Goal: Browse casually: Explore the website without a specific task or goal

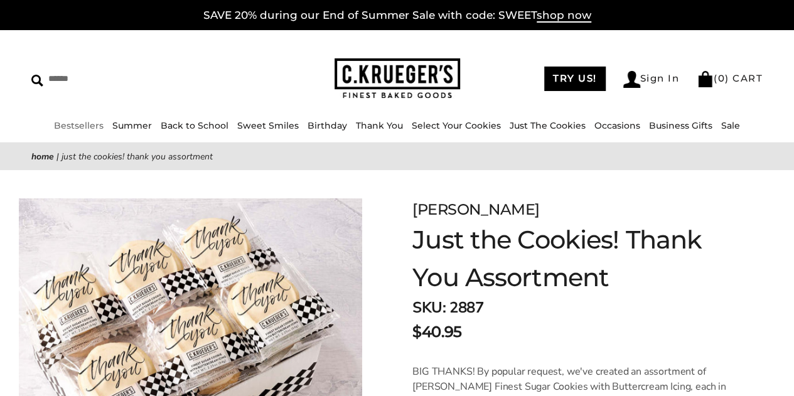
click at [76, 124] on link "Bestsellers" at bounding box center [79, 125] width 50 height 11
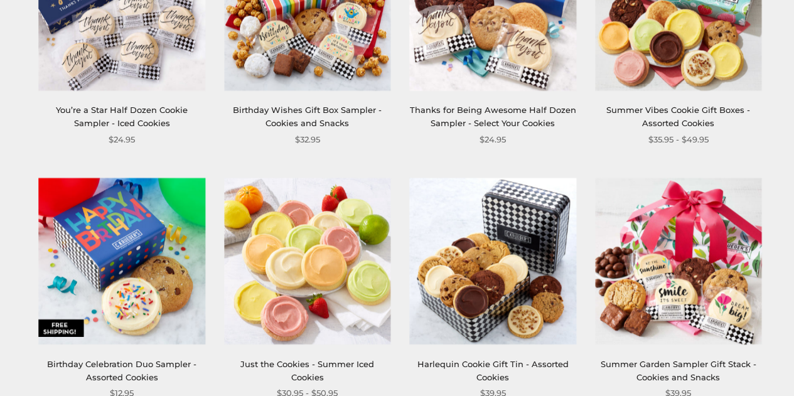
scroll to position [892, 0]
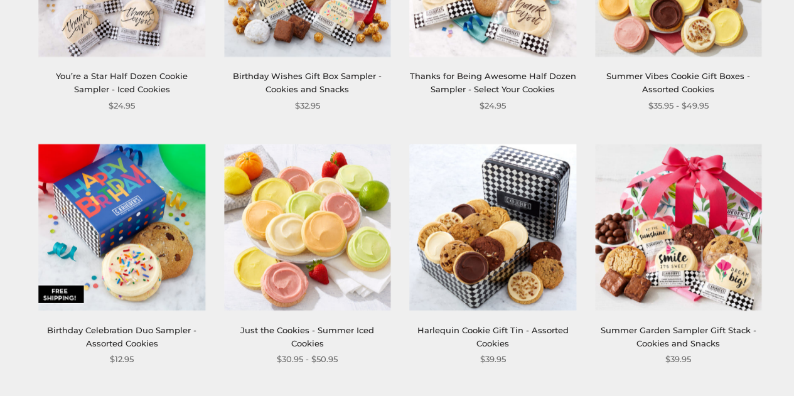
drag, startPoint x: 796, startPoint y: 62, endPoint x: 793, endPoint y: 208, distance: 145.6
click at [793, 208] on html "Skip to content ****** Bestsellers Summer Summer Vibes Summer Garden Hello Suns…" at bounding box center [397, 251] width 794 height 2286
click at [682, 183] on img at bounding box center [678, 227] width 166 height 166
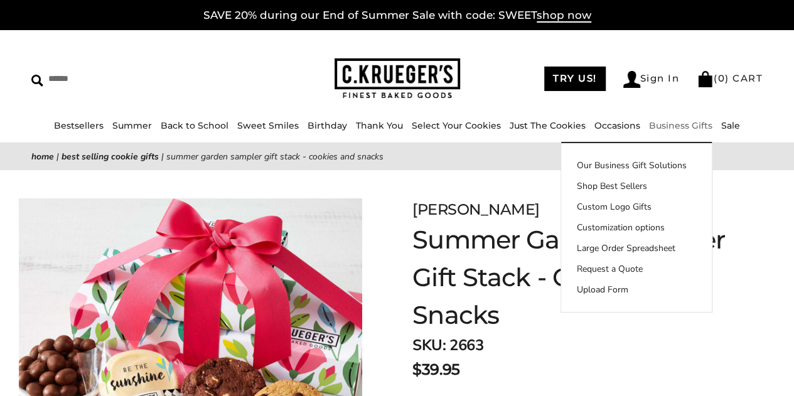
click at [670, 122] on link "Business Gifts" at bounding box center [680, 125] width 63 height 11
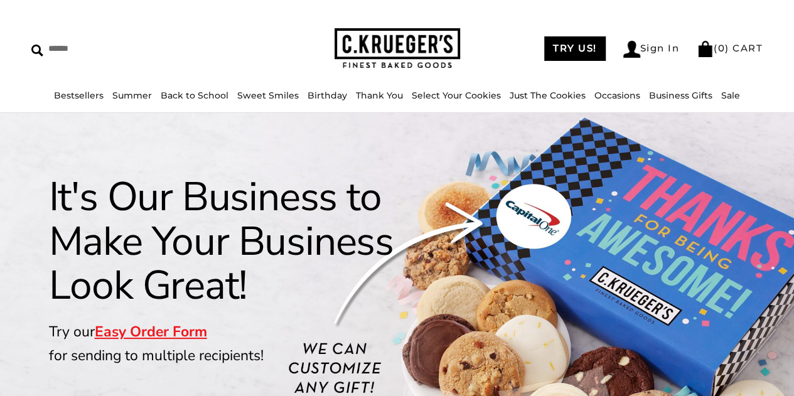
drag, startPoint x: 803, startPoint y: 23, endPoint x: 803, endPoint y: 10, distance: 12.6
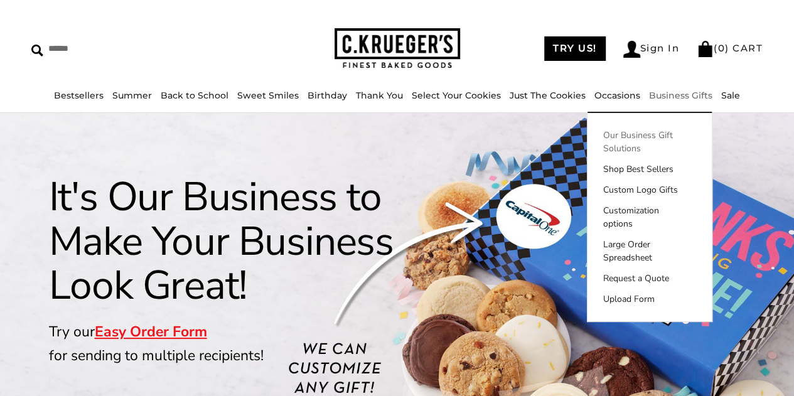
click at [629, 140] on link "Our Business Gift Solutions" at bounding box center [649, 142] width 124 height 26
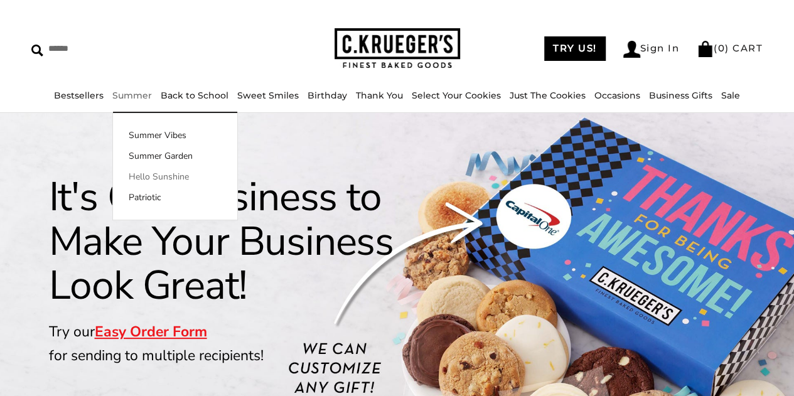
click at [149, 180] on link "Hello Sunshine" at bounding box center [175, 176] width 124 height 13
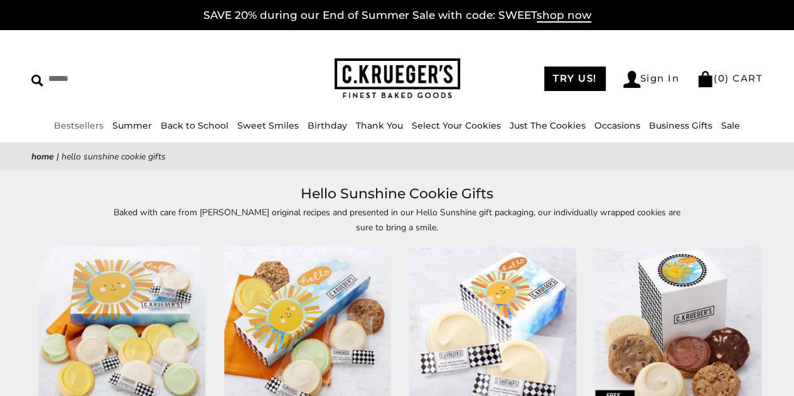
click at [81, 125] on link "Bestsellers" at bounding box center [79, 125] width 50 height 11
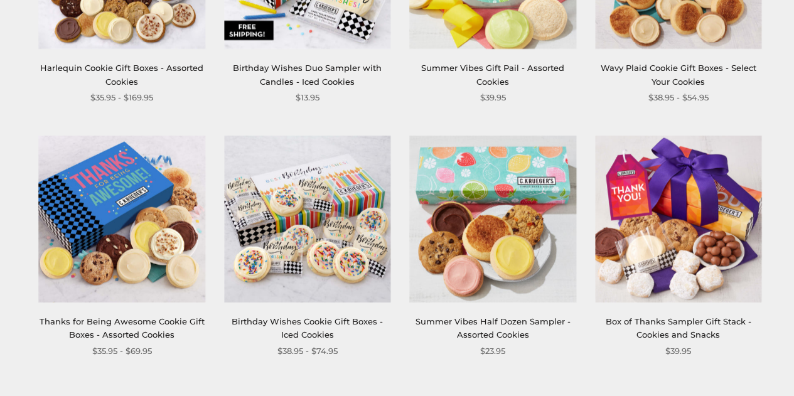
scroll to position [1430, 0]
